Goal: Task Accomplishment & Management: Use online tool/utility

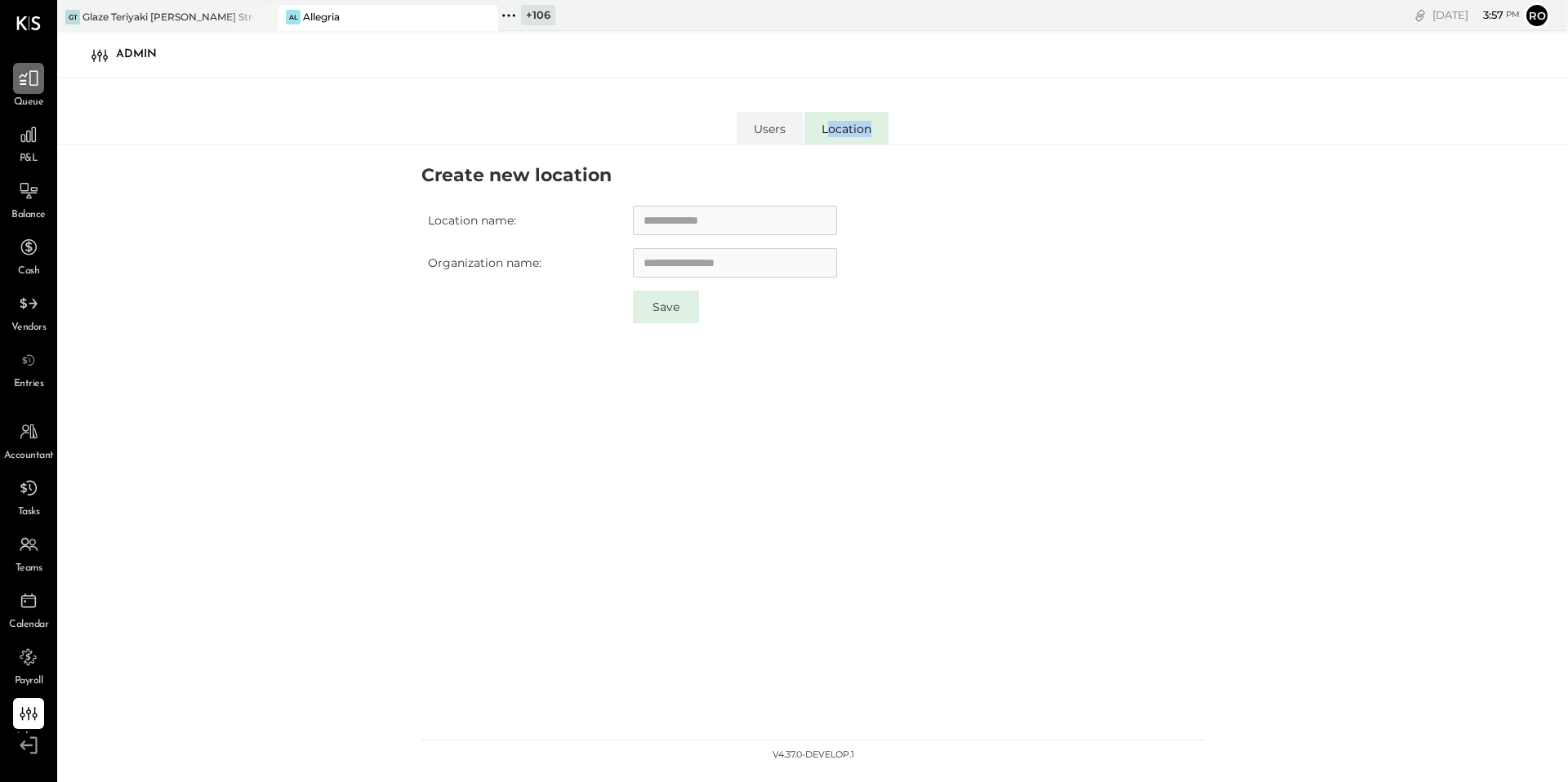
click at [15, 86] on div at bounding box center [28, 78] width 31 height 31
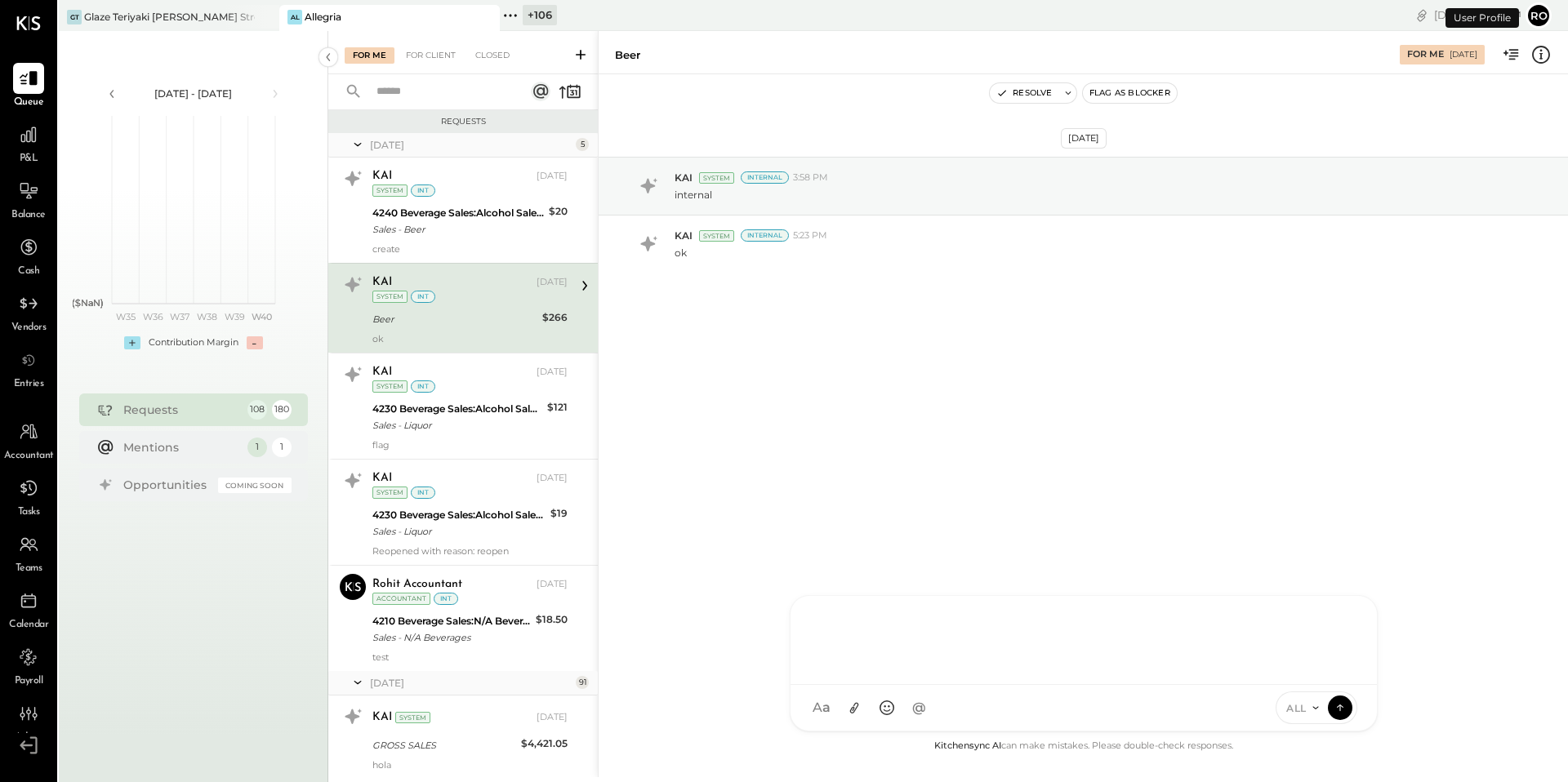
click at [963, 685] on div at bounding box center [1084, 641] width 587 height 89
click at [828, 706] on span "a" at bounding box center [826, 708] width 8 height 17
click at [852, 630] on div at bounding box center [1084, 639] width 554 height 66
paste div
click at [19, 5] on div at bounding box center [28, 23] width 25 height 46
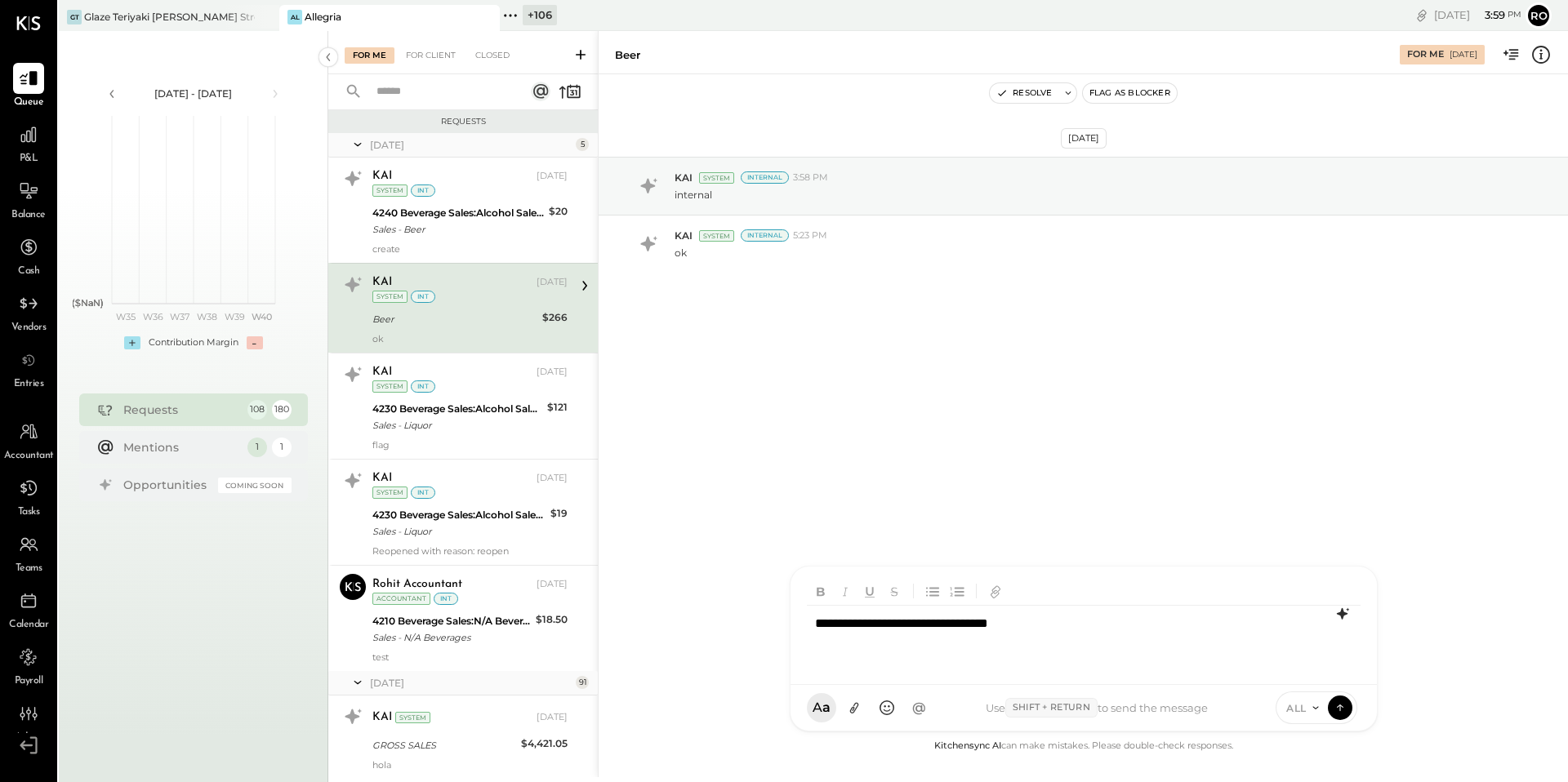
click at [1348, 610] on icon at bounding box center [1343, 614] width 20 height 20
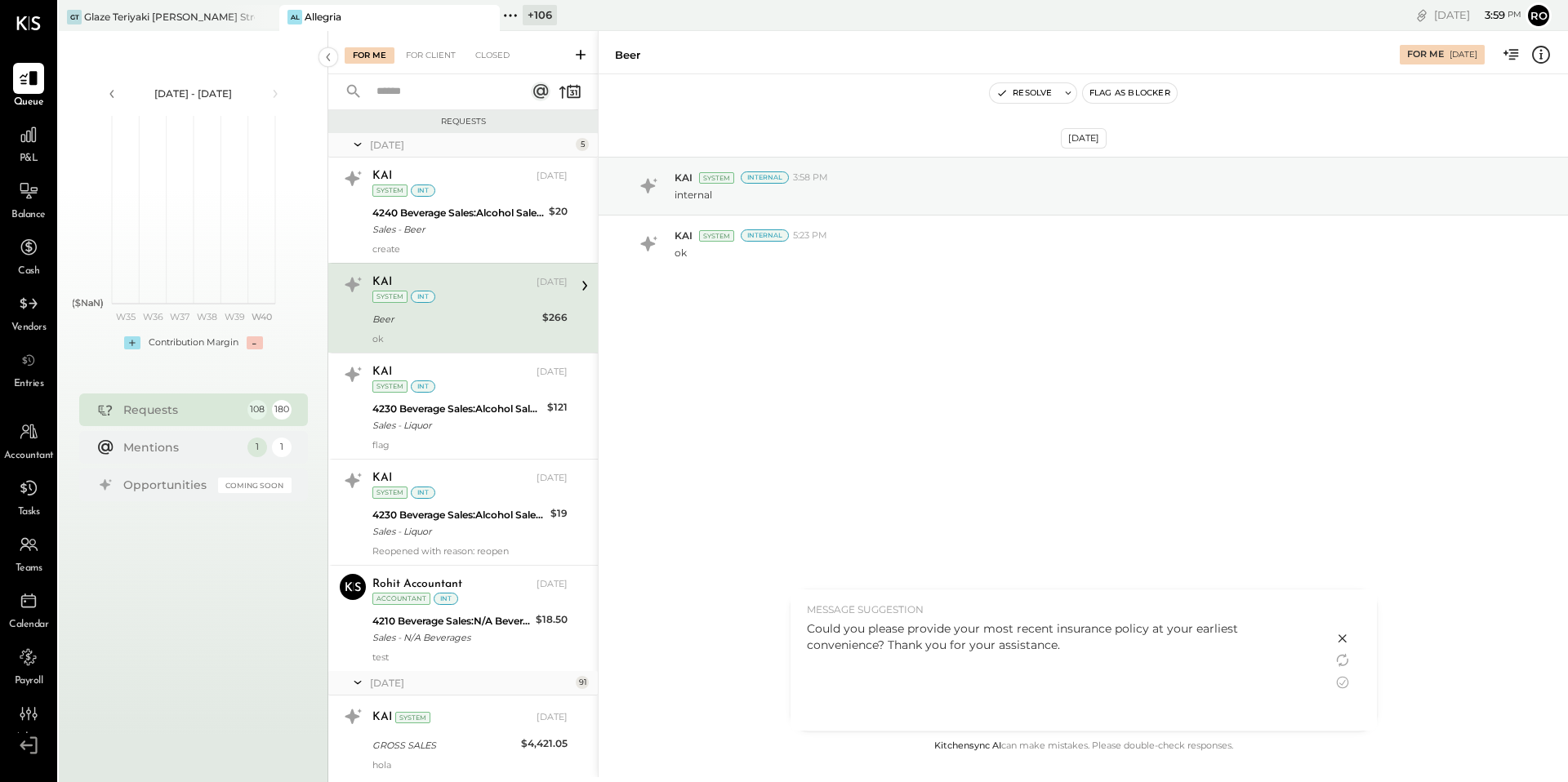
click at [1347, 642] on icon at bounding box center [1343, 639] width 20 height 20
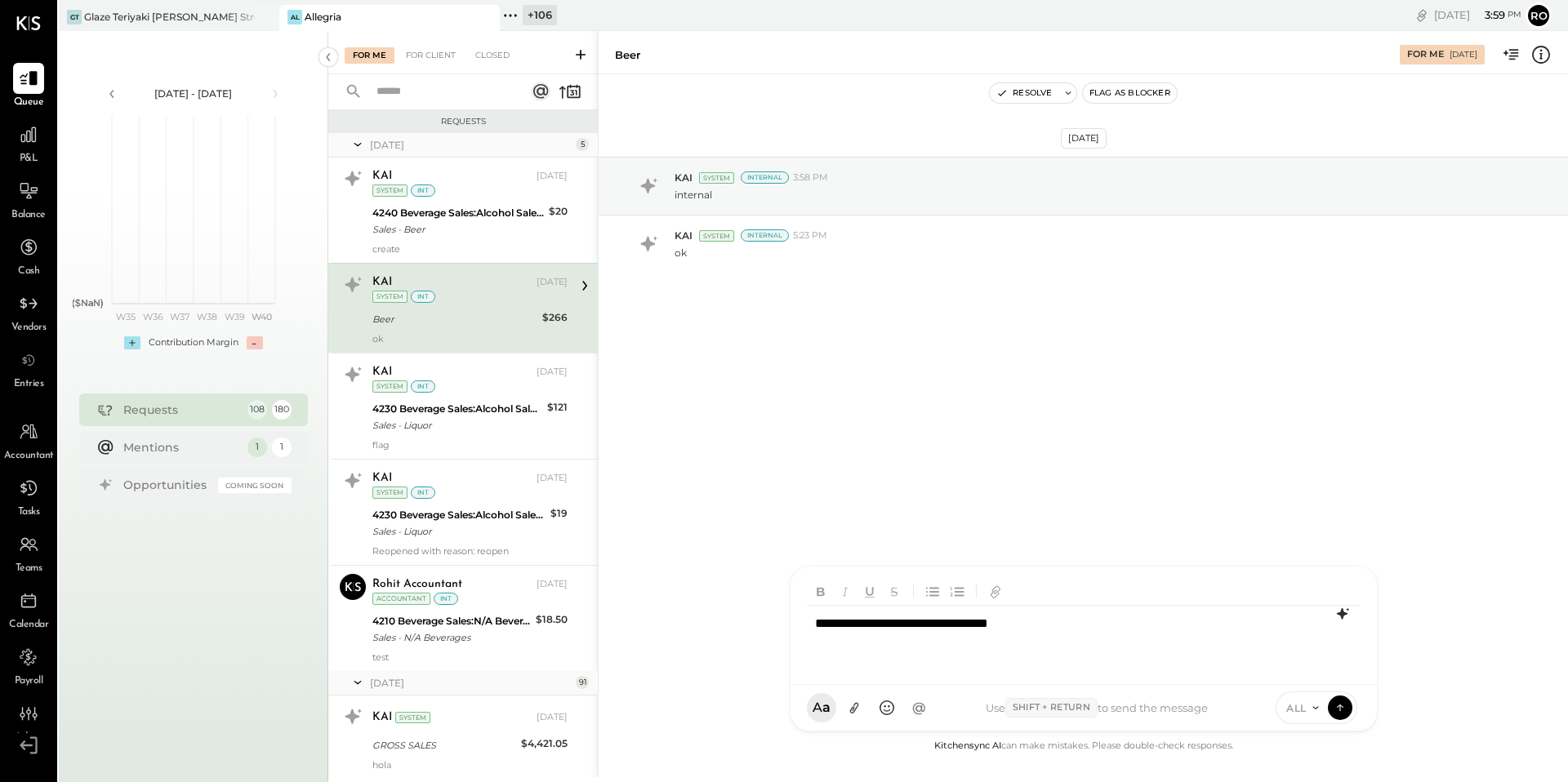
click at [1055, 624] on div "**********" at bounding box center [1084, 639] width 554 height 66
click at [1345, 619] on icon at bounding box center [1343, 614] width 20 height 20
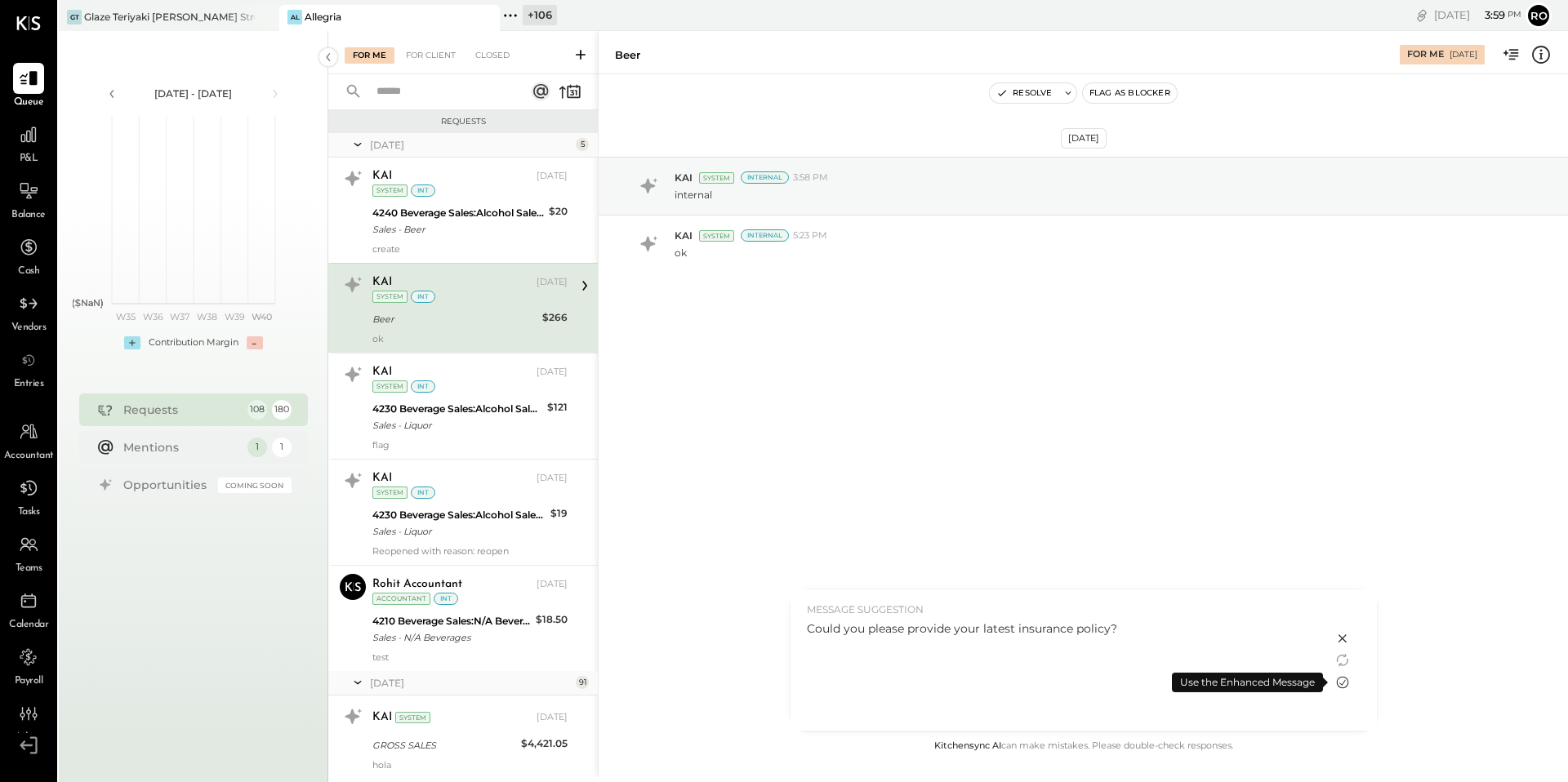
click at [1346, 685] on icon at bounding box center [1343, 682] width 20 height 20
